Goal: Check status: Check status

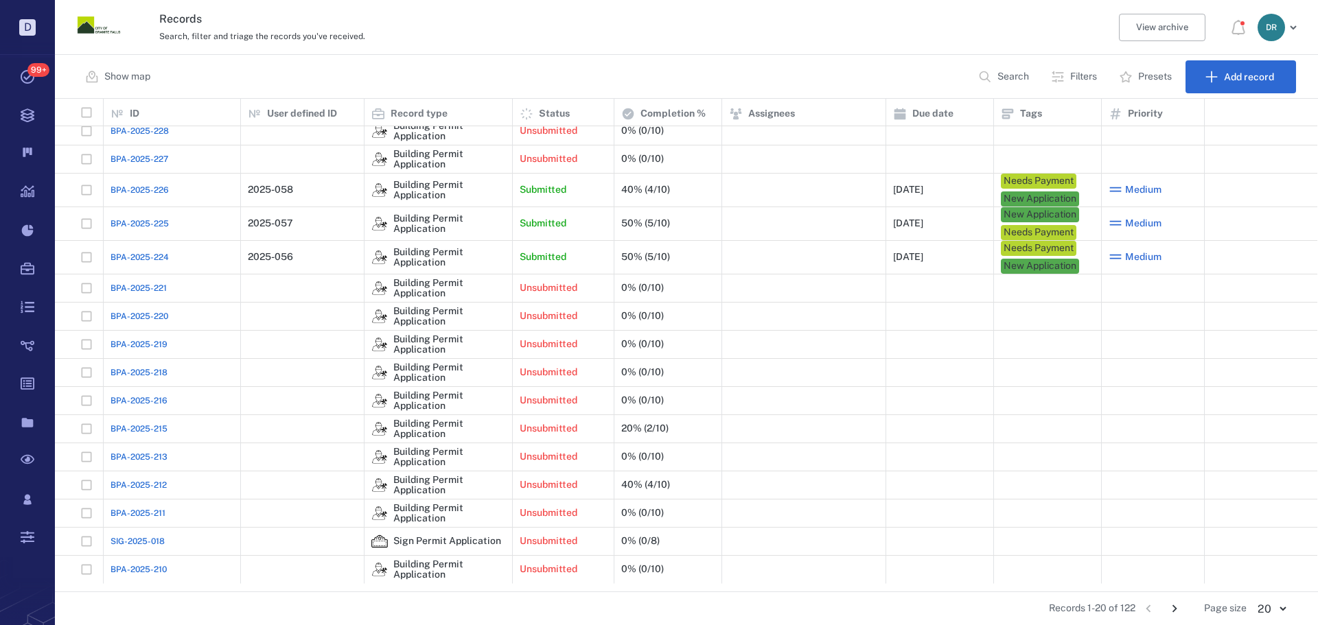
scroll to position [114, 0]
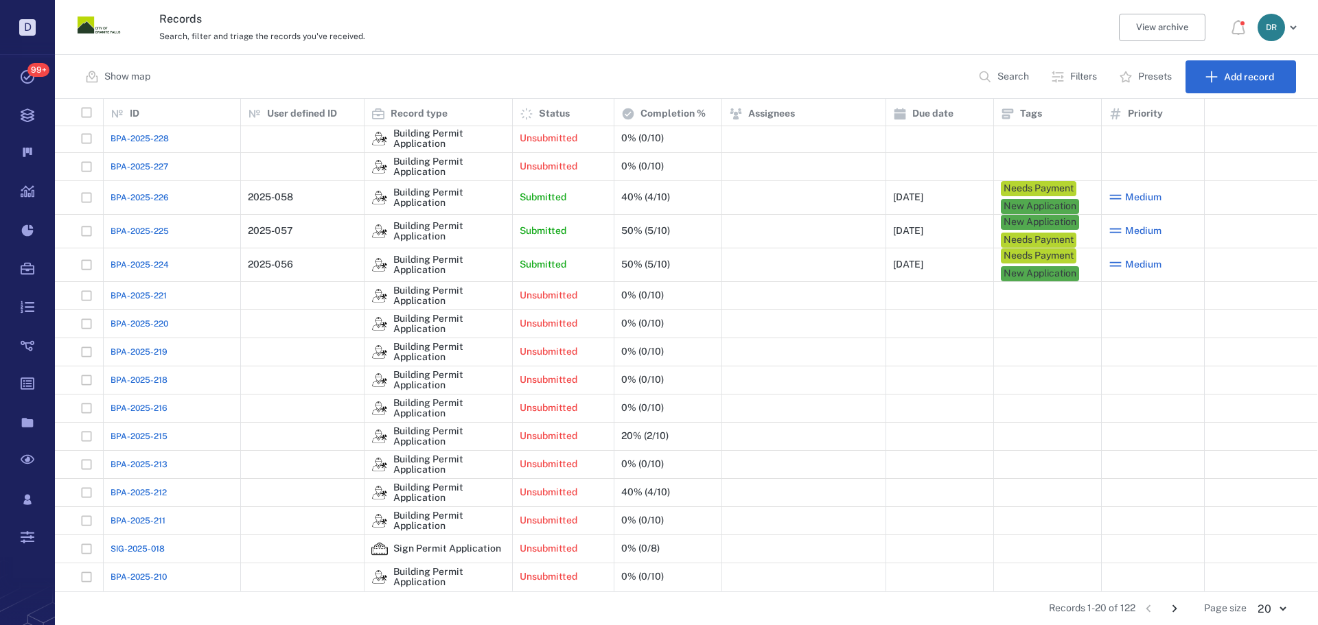
click at [1178, 610] on icon "Go to next page" at bounding box center [1174, 608] width 15 height 15
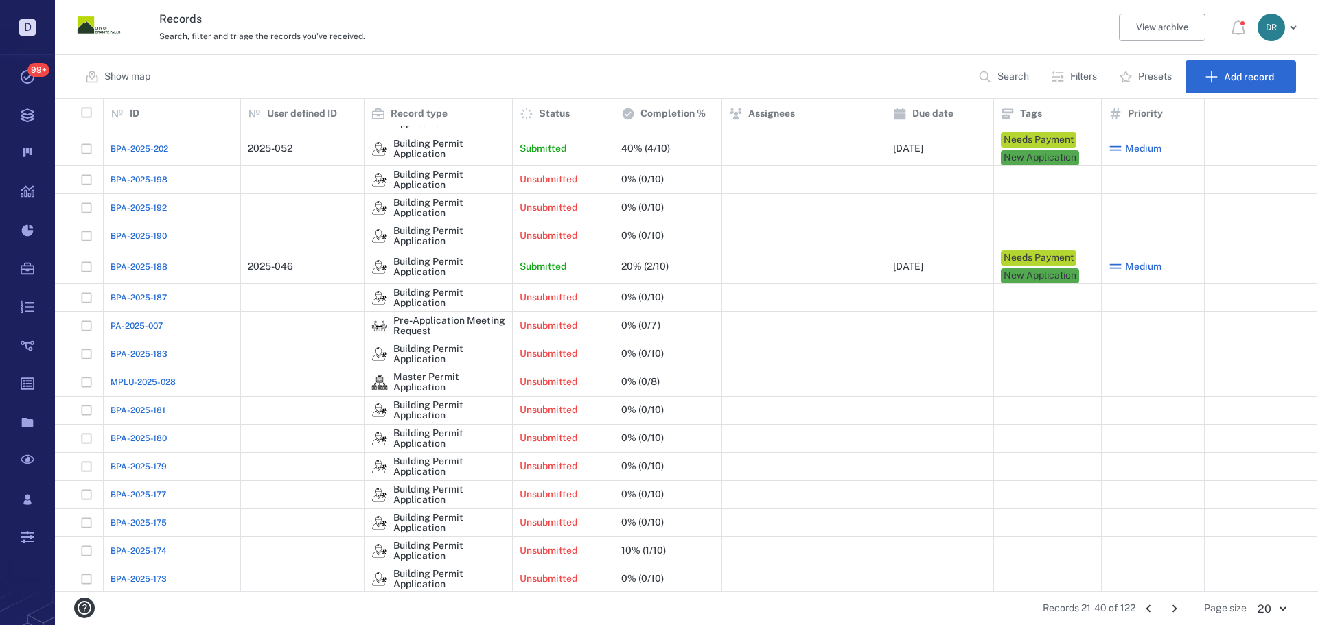
click at [163, 267] on span "BPA-2025-188" at bounding box center [139, 267] width 57 height 12
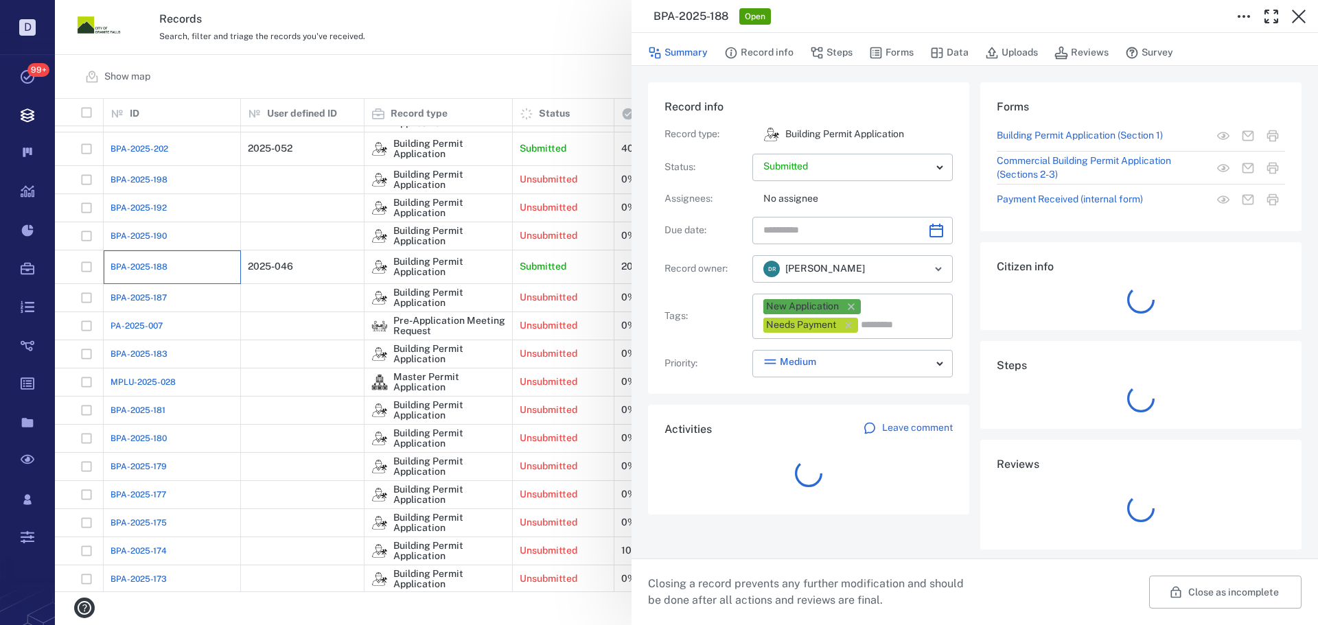
type input "**********"
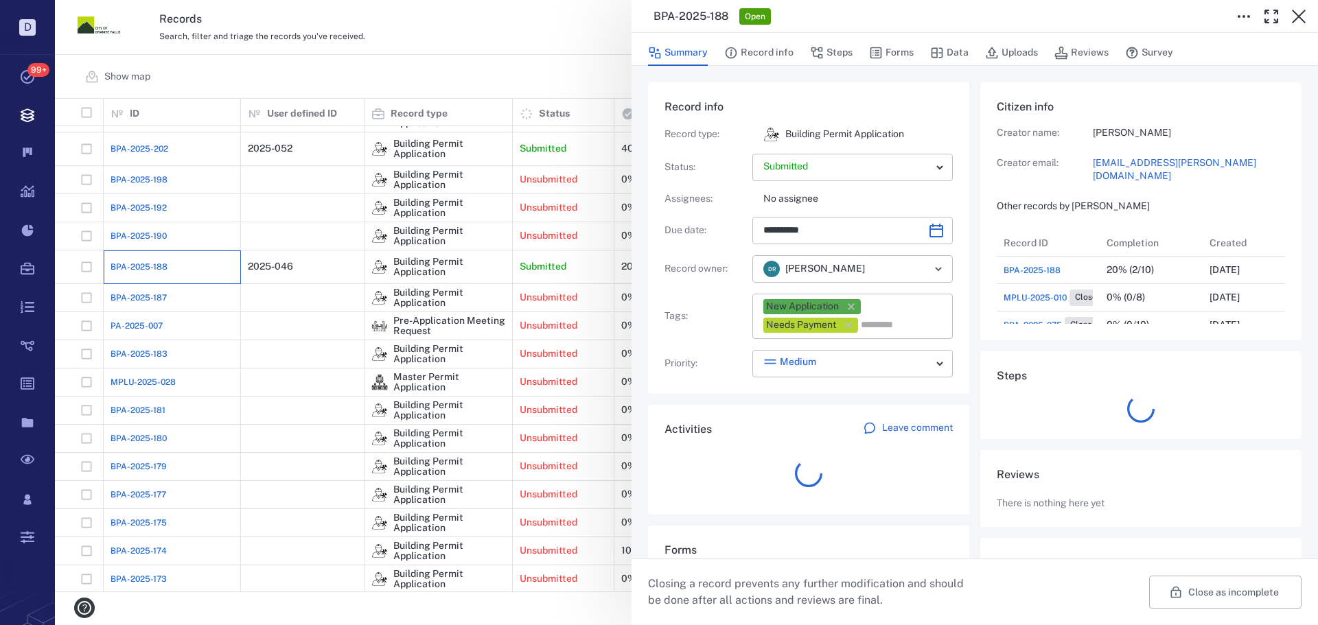
scroll to position [137, 262]
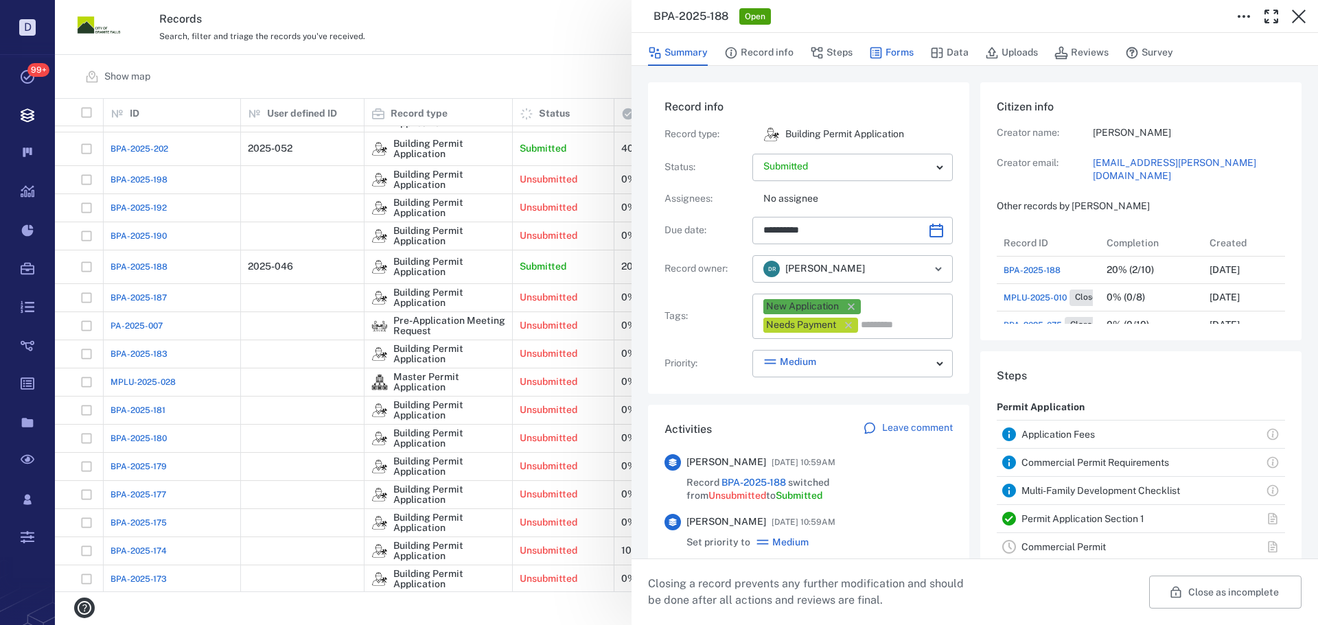
click at [891, 48] on button "Forms" at bounding box center [891, 53] width 45 height 26
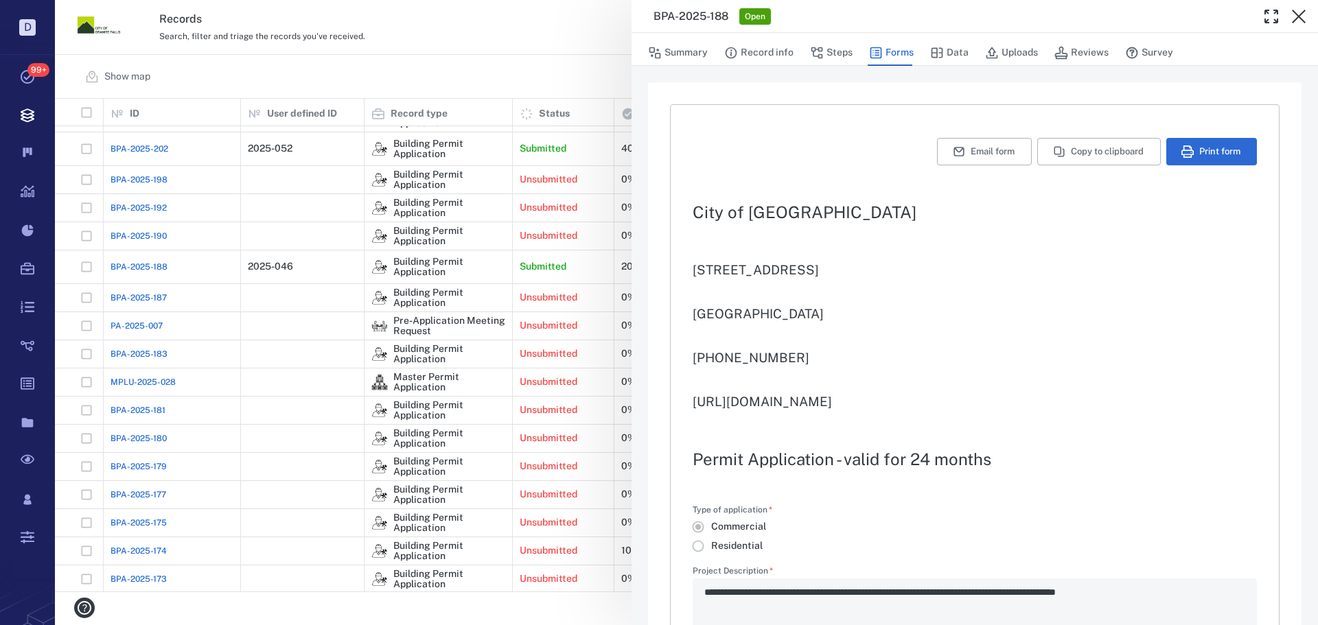
type input "**********"
click at [1182, 154] on icon "button" at bounding box center [1187, 152] width 12 height 12
click at [1006, 56] on button "Uploads" at bounding box center [1011, 53] width 53 height 26
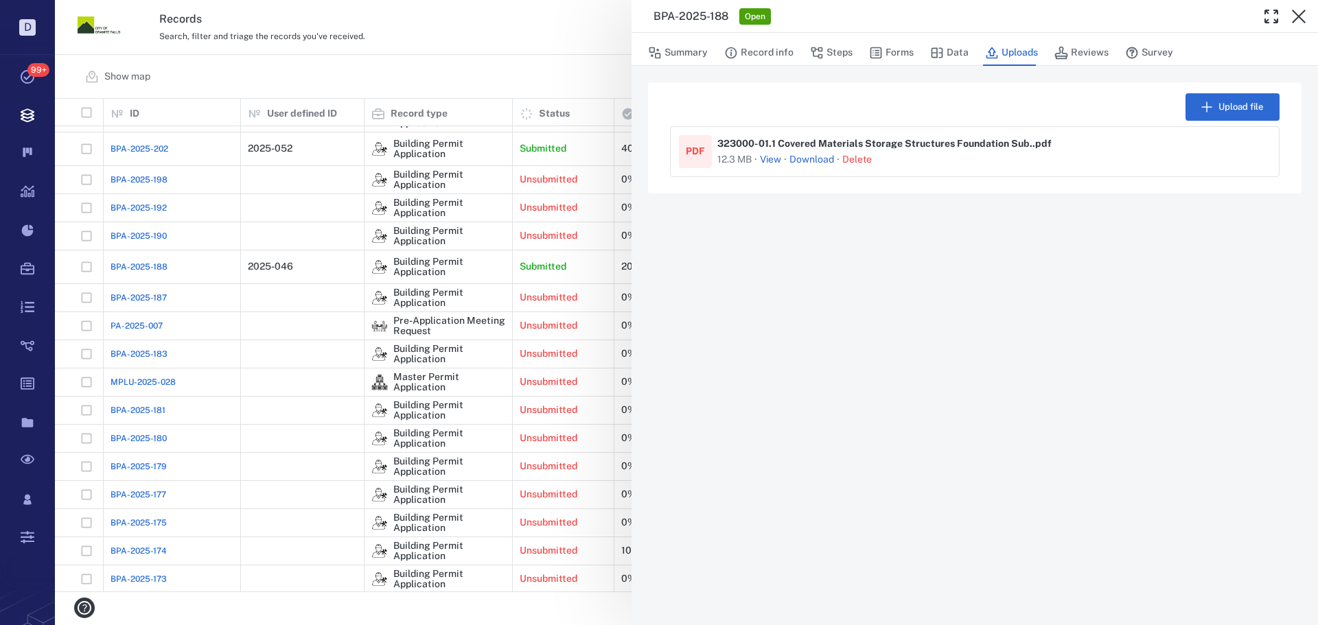
click at [768, 158] on button "View" at bounding box center [770, 160] width 21 height 14
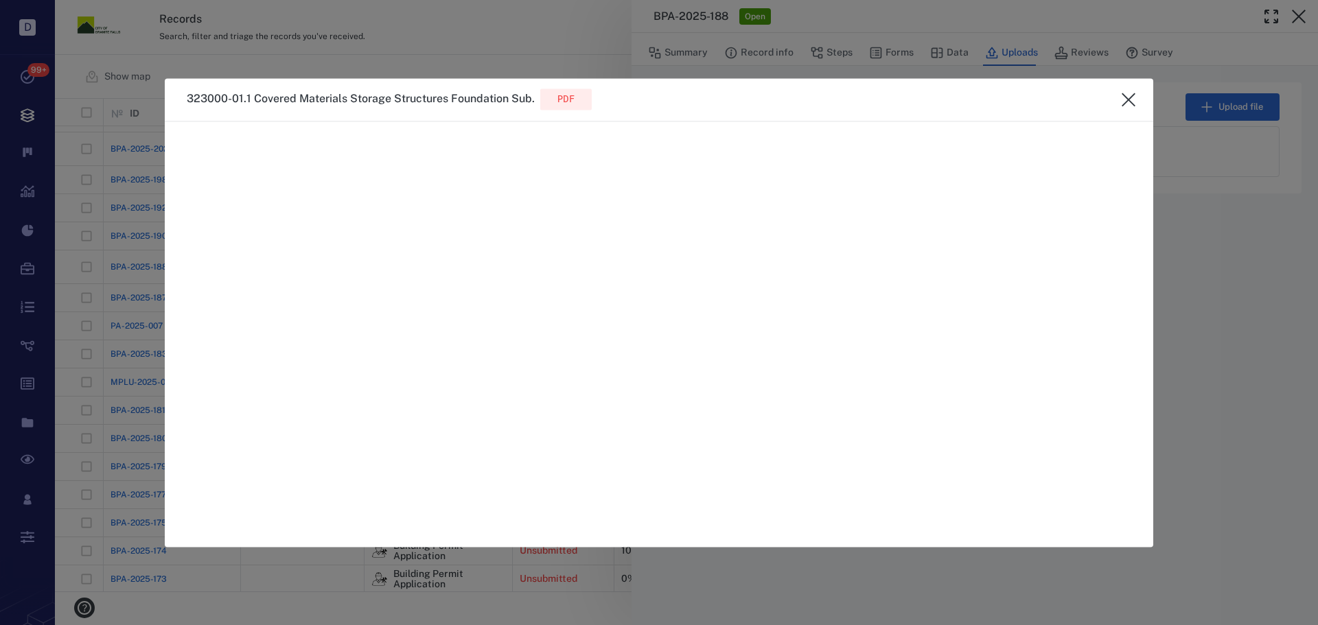
click at [1126, 92] on icon "close" at bounding box center [1128, 99] width 16 height 16
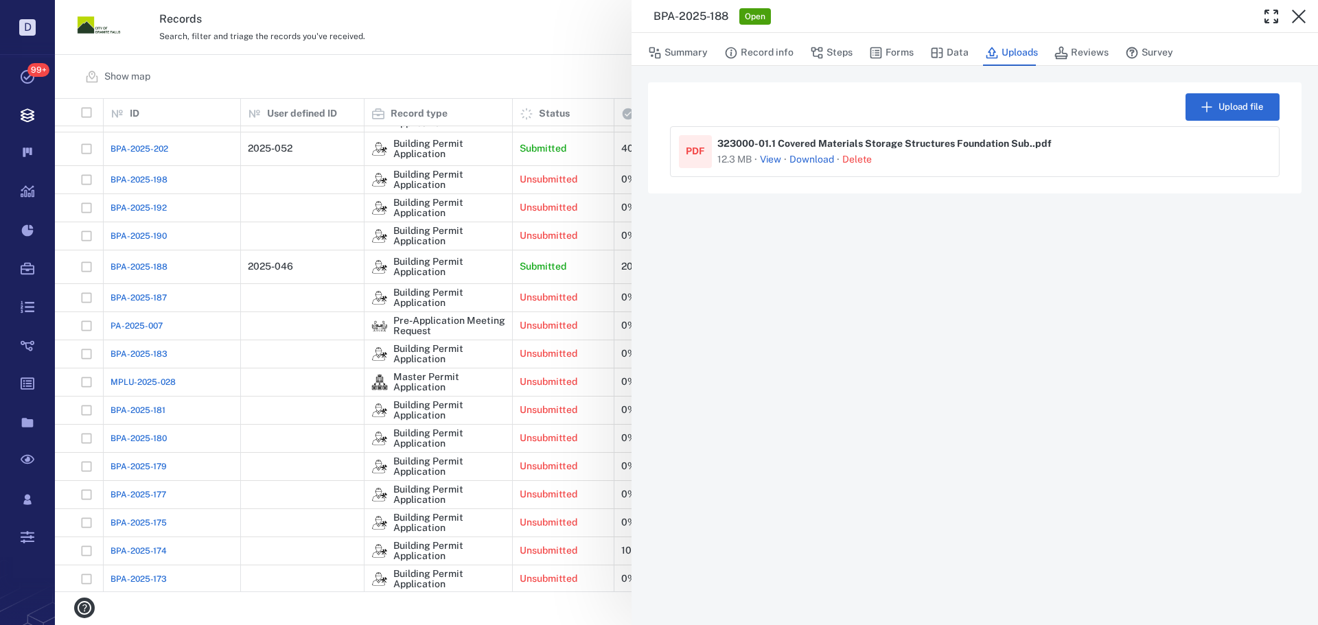
click at [811, 157] on link "Download" at bounding box center [811, 160] width 45 height 14
click at [1303, 15] on icon "button" at bounding box center [1298, 16] width 16 height 16
